Goal: Task Accomplishment & Management: Manage account settings

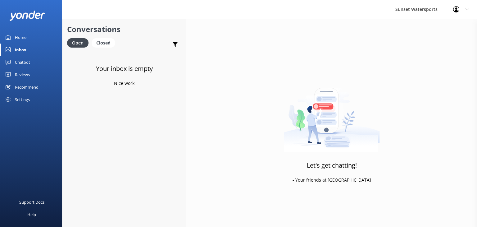
click at [17, 48] on div "Inbox" at bounding box center [20, 49] width 11 height 12
click at [21, 48] on div "Inbox" at bounding box center [20, 49] width 11 height 12
